Goal: Find specific page/section: Find specific page/section

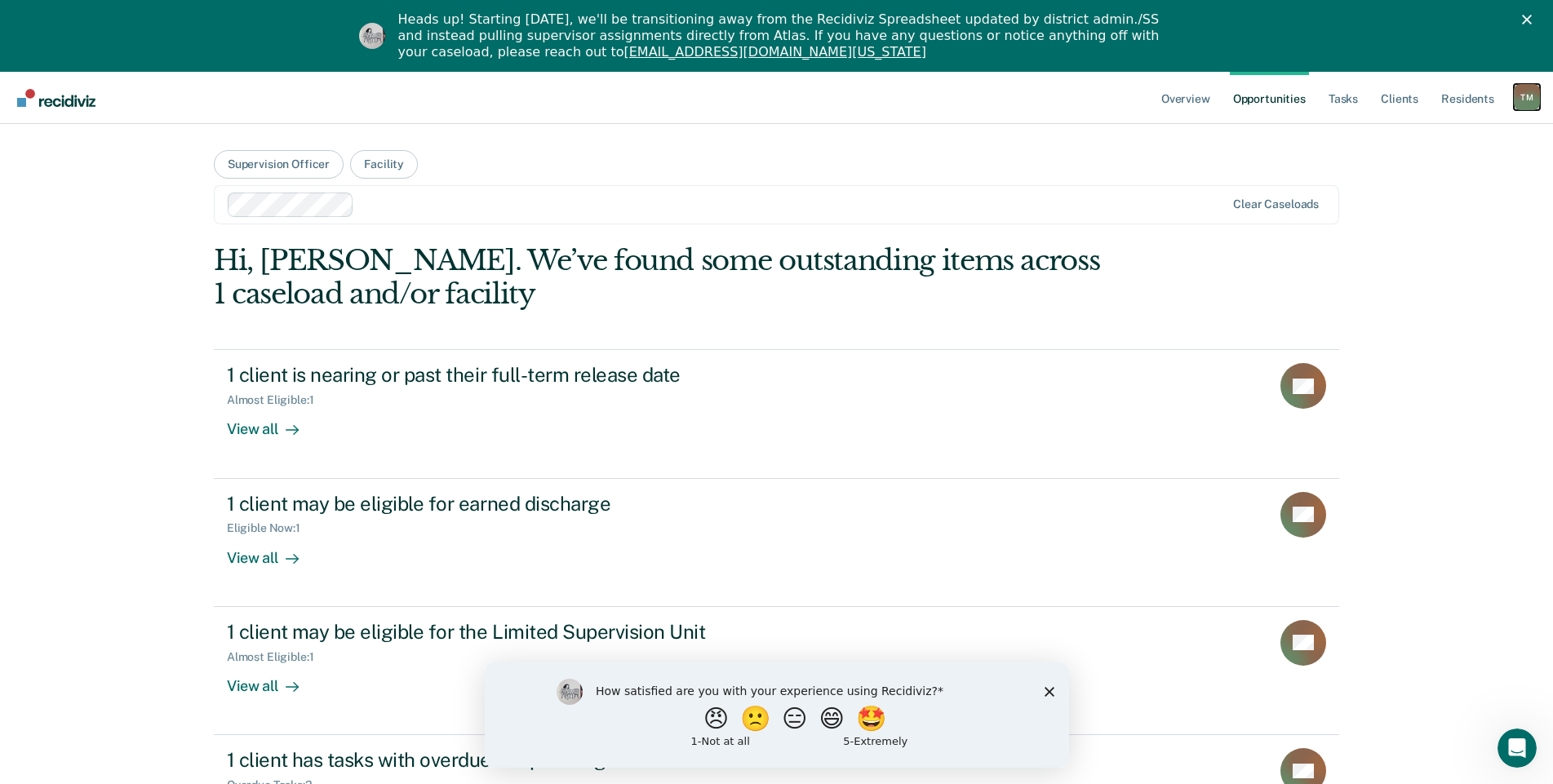
click at [1529, 100] on div "T M" at bounding box center [1526, 96] width 26 height 26
click at [1410, 179] on link "Go to Operations" at bounding box center [1461, 179] width 132 height 13
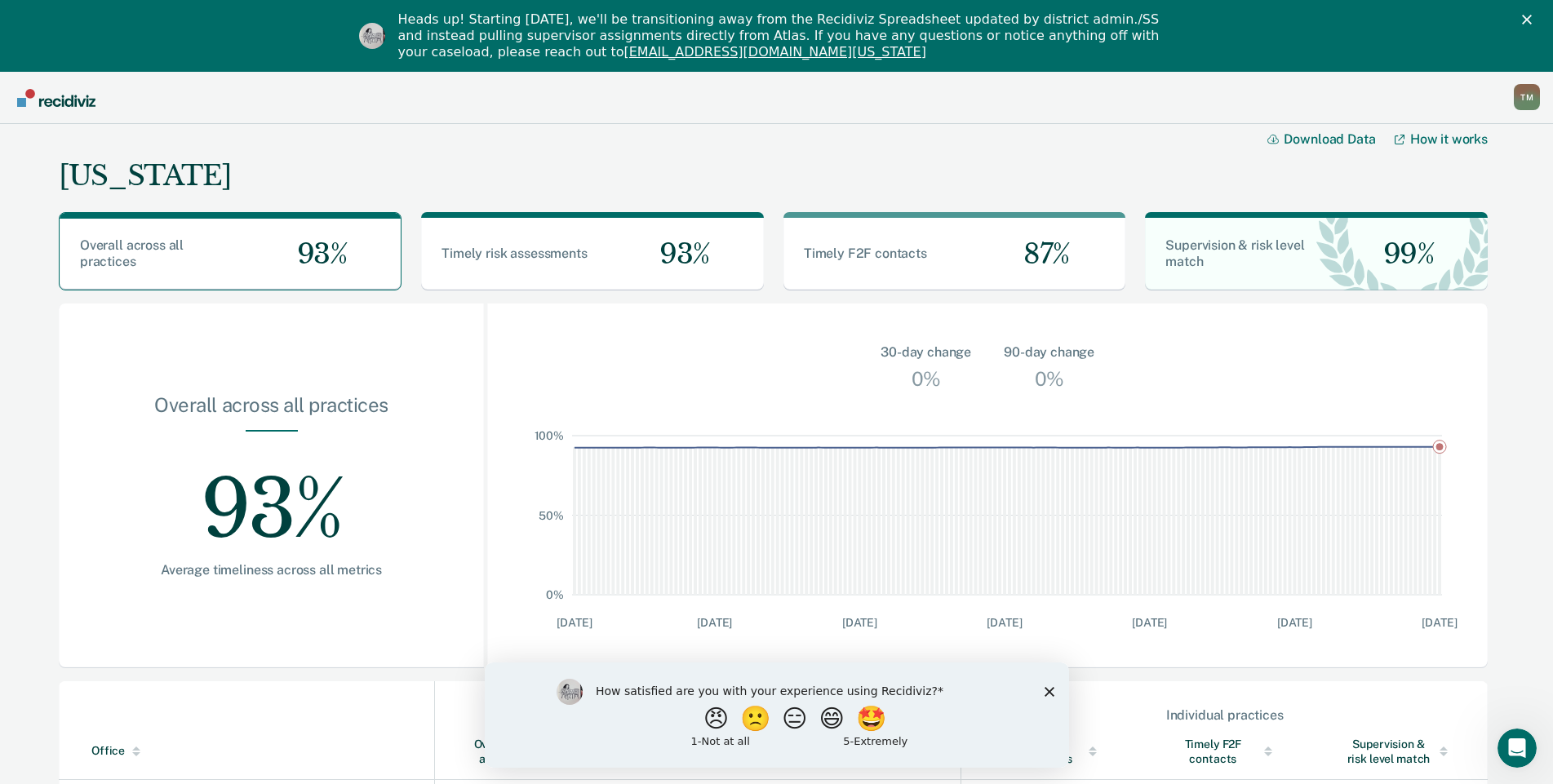
drag, startPoint x: 1048, startPoint y: 691, endPoint x: 1528, endPoint y: 1351, distance: 816.1
click at [1048, 691] on polygon "Close survey" at bounding box center [1048, 691] width 10 height 10
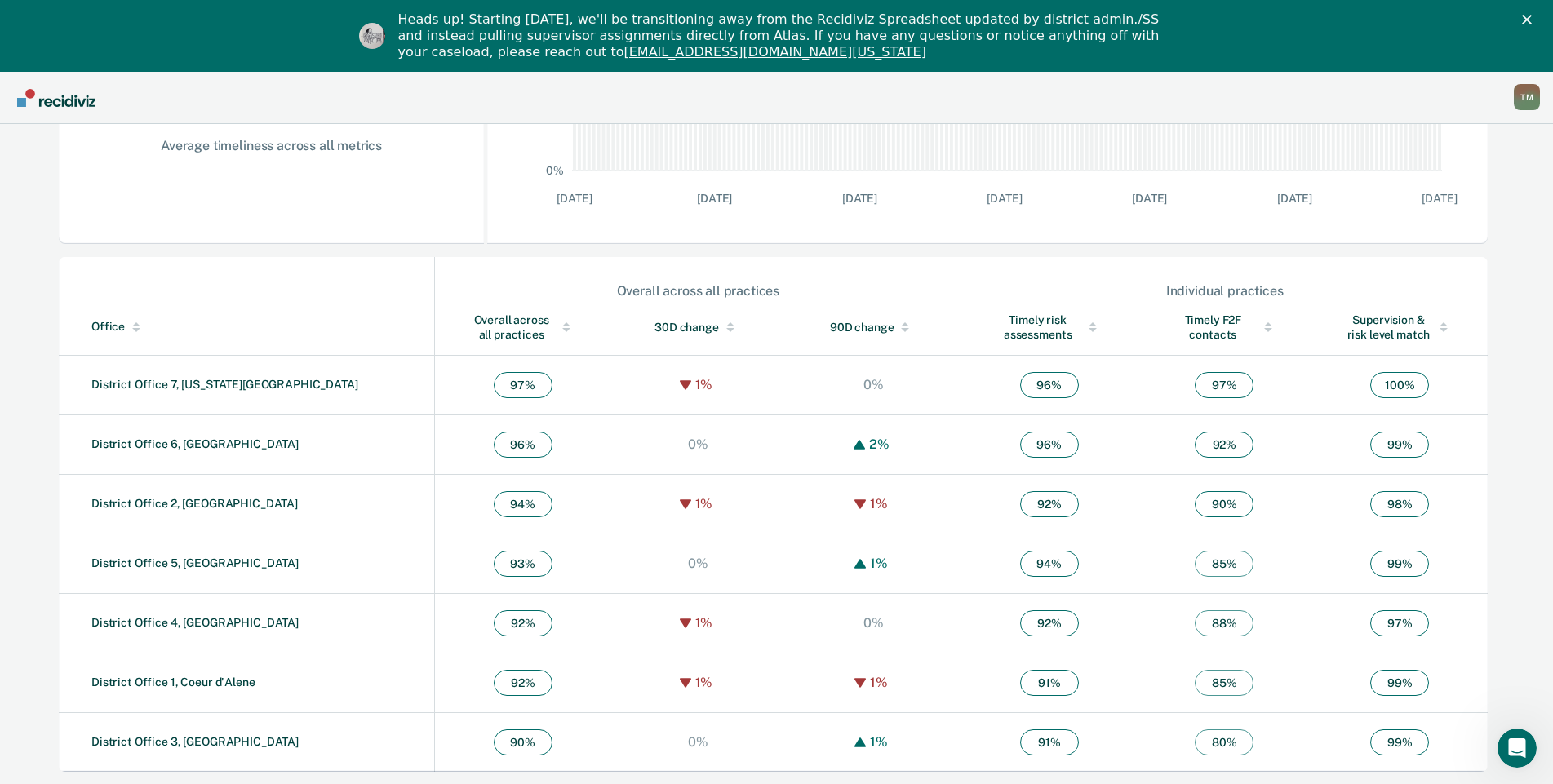
scroll to position [425, 0]
click at [202, 744] on link "District Office 3, [GEOGRAPHIC_DATA]" at bounding box center [195, 741] width 208 height 13
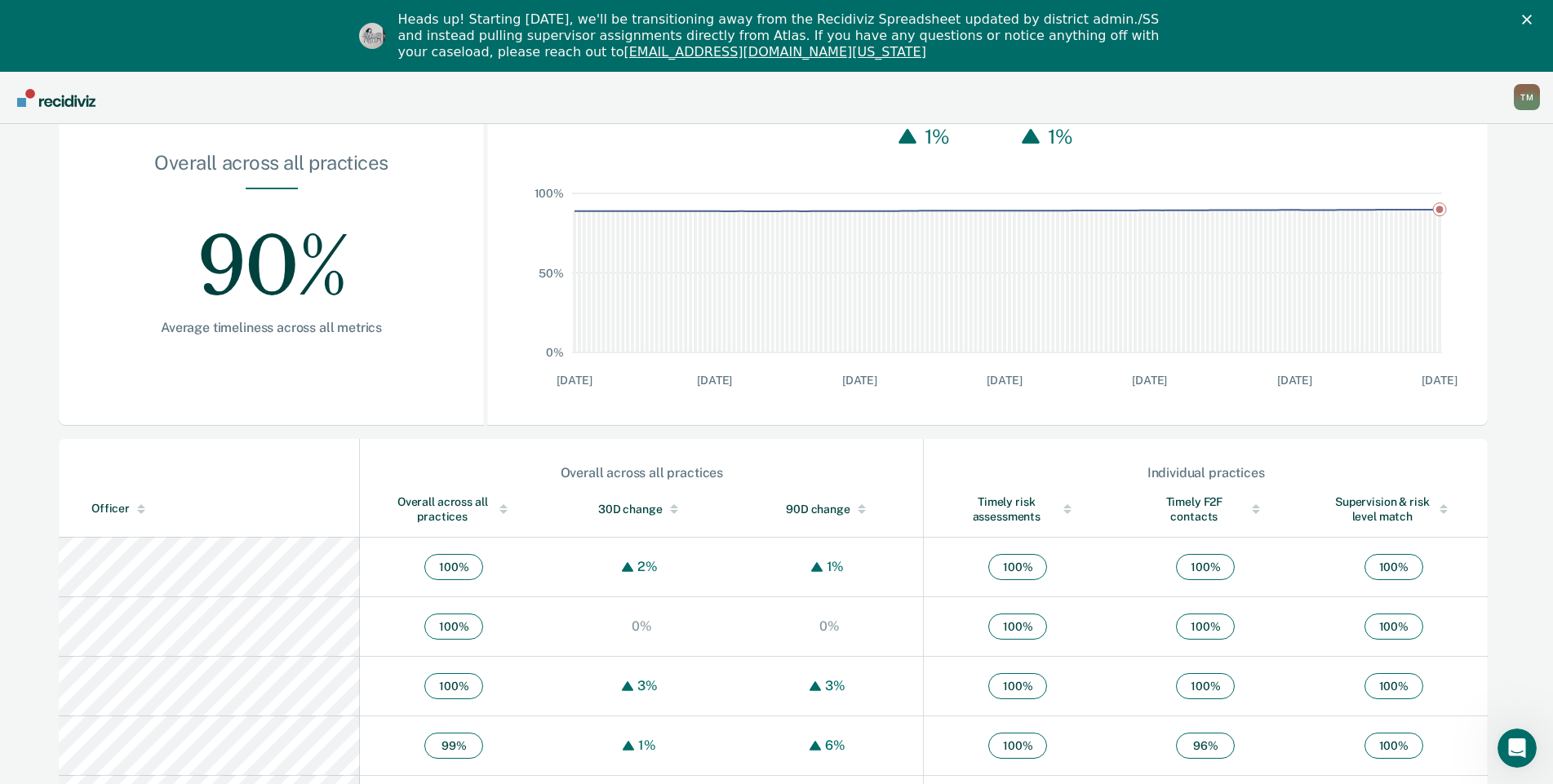
scroll to position [327, 0]
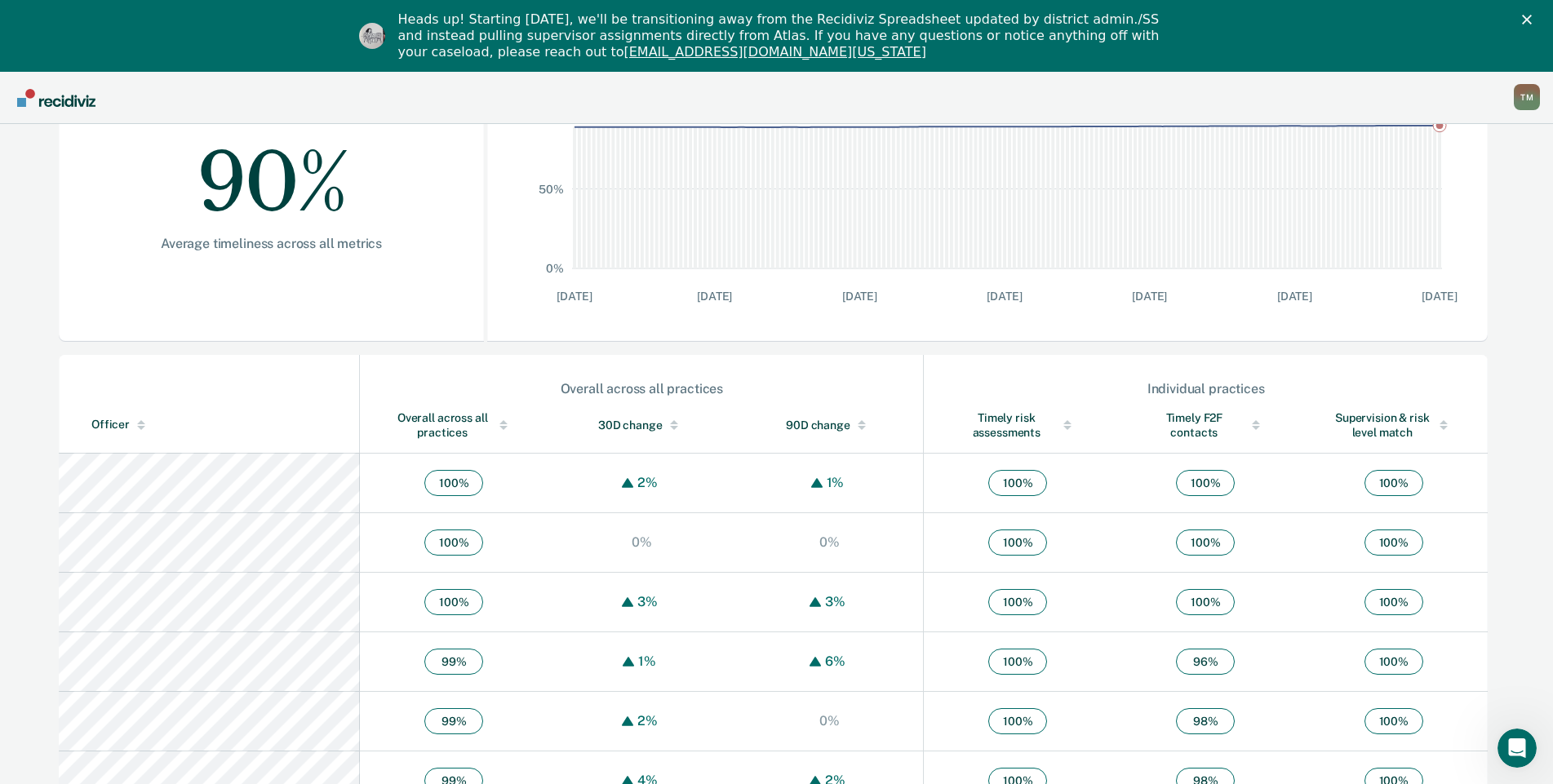
click at [500, 427] on div at bounding box center [504, 428] width 8 height 4
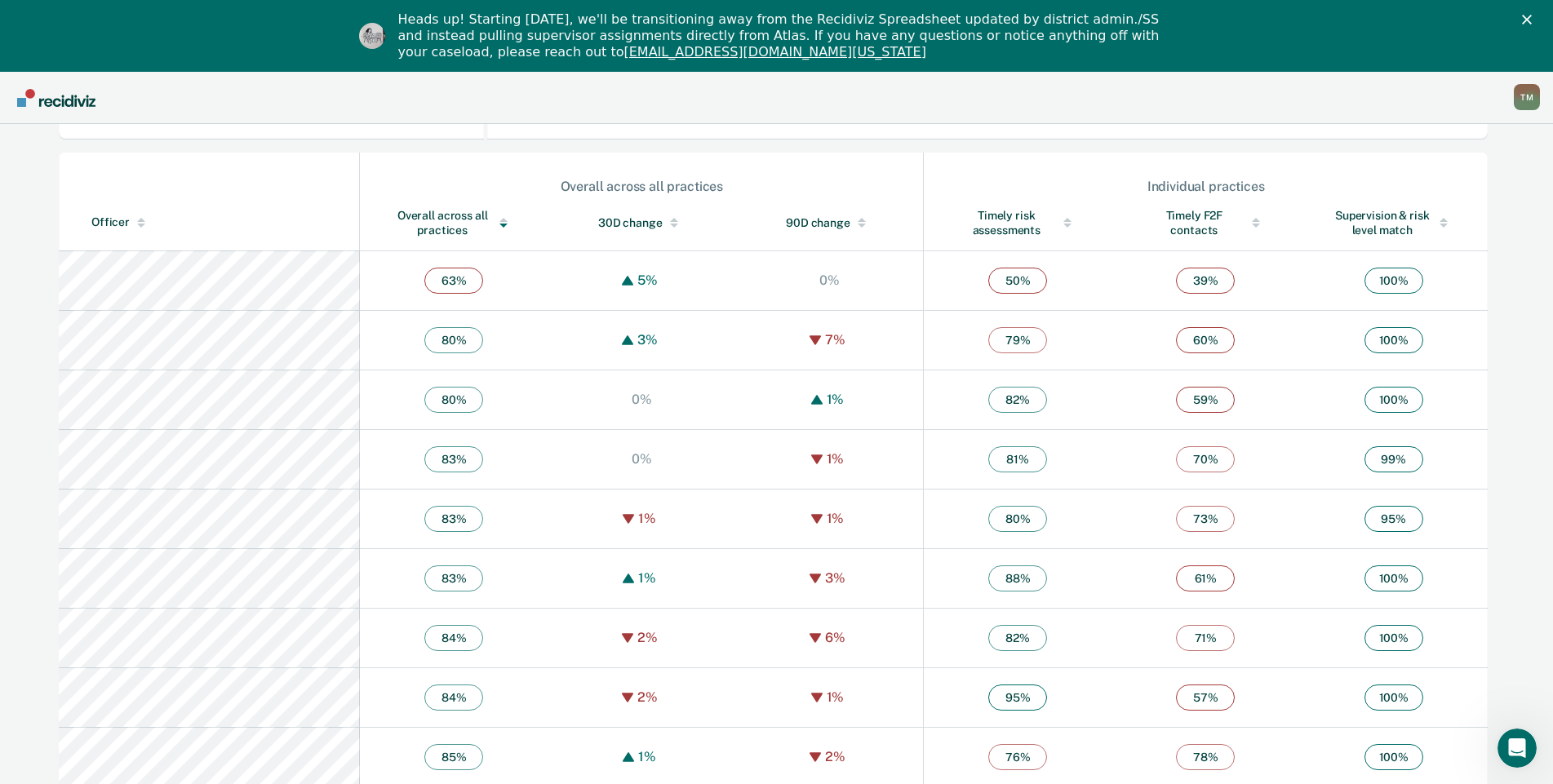
scroll to position [538, 0]
